Goal: Communication & Community: Answer question/provide support

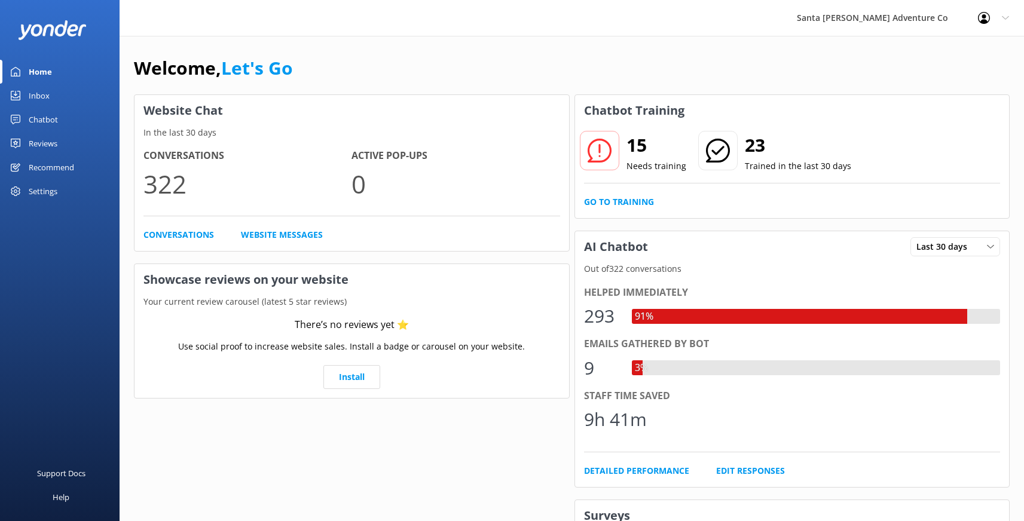
click at [34, 96] on div "Inbox" at bounding box center [39, 96] width 21 height 24
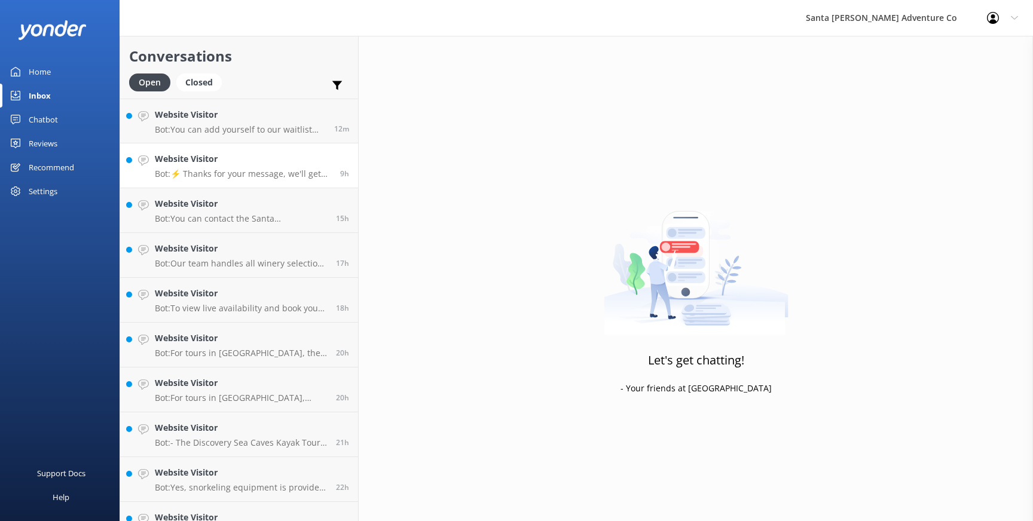
click at [175, 174] on p "Bot: ⚡ Thanks for your message, we'll get back to you as soon as we can. You're…" at bounding box center [243, 174] width 176 height 11
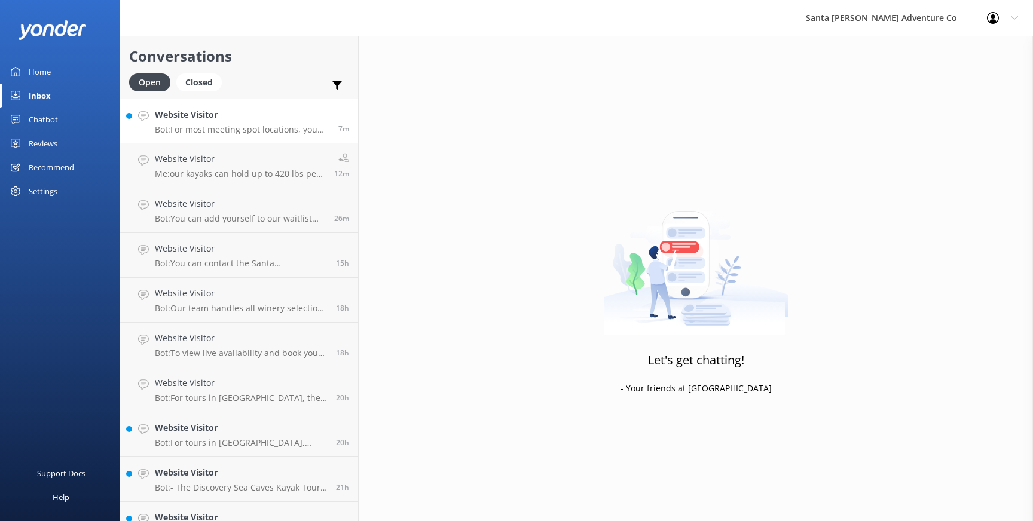
click at [209, 128] on p "Bot: For most meeting spot locations, you can visit our Google Map at [URL][DOM…" at bounding box center [242, 129] width 174 height 11
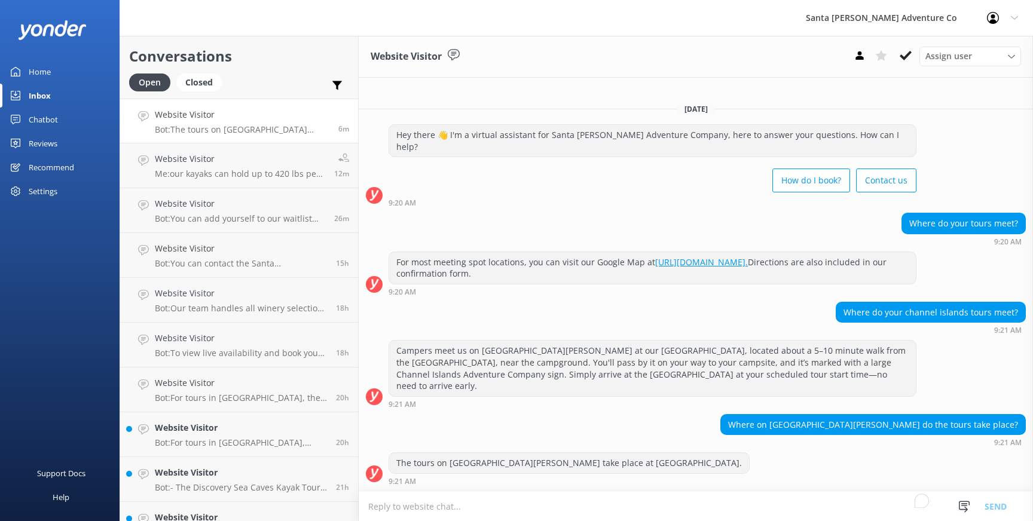
click at [35, 71] on div "Home" at bounding box center [40, 72] width 22 height 24
